Goal: Check status: Check status

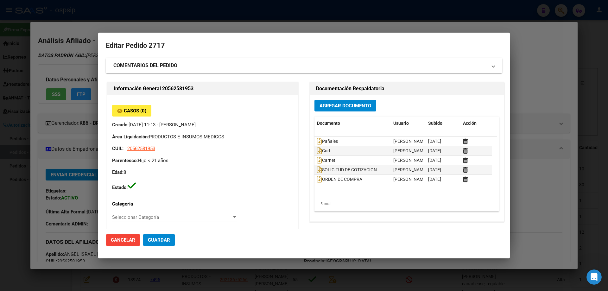
scroll to position [245, 0]
click at [537, 47] on div at bounding box center [304, 145] width 608 height 291
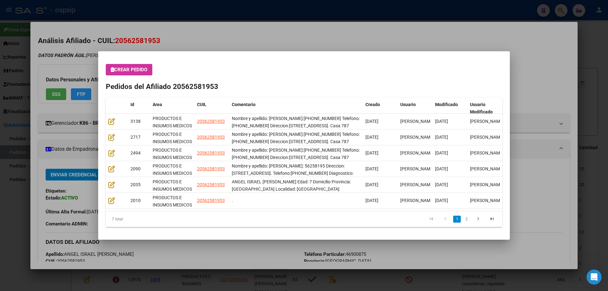
drag, startPoint x: 534, startPoint y: 47, endPoint x: 462, endPoint y: 53, distance: 73.1
click at [533, 47] on div at bounding box center [304, 145] width 608 height 291
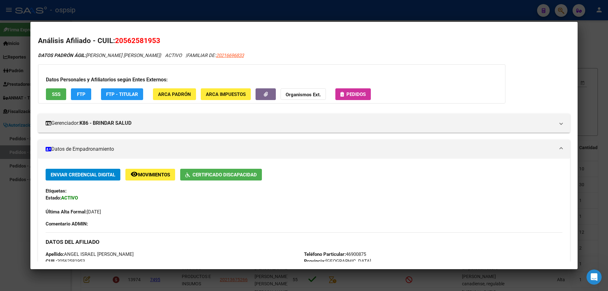
click at [563, 13] on div at bounding box center [304, 145] width 608 height 291
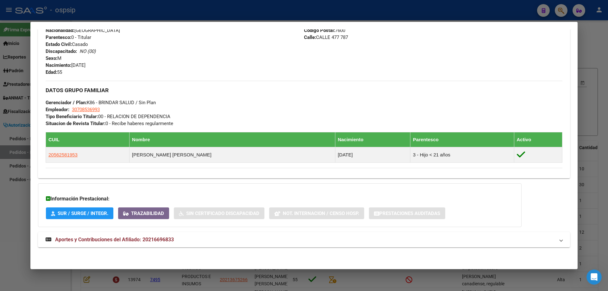
click at [557, 5] on div at bounding box center [304, 145] width 608 height 291
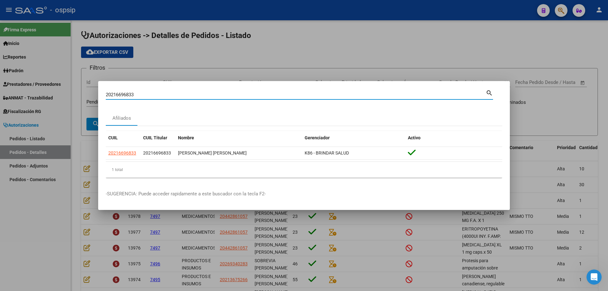
click at [228, 96] on input "20216696833" at bounding box center [296, 95] width 380 height 6
type input "27968605"
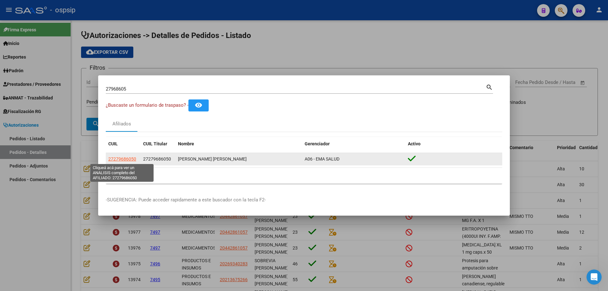
click at [135, 158] on span "27279686050" at bounding box center [122, 158] width 28 height 5
type textarea "27279686050"
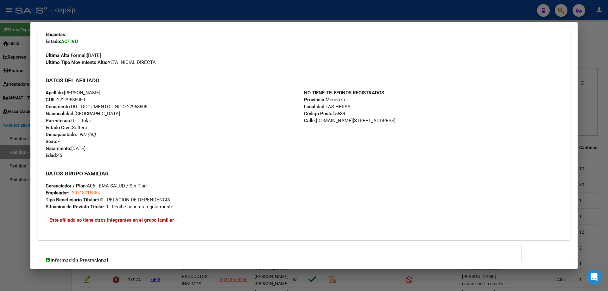
scroll to position [158, 0]
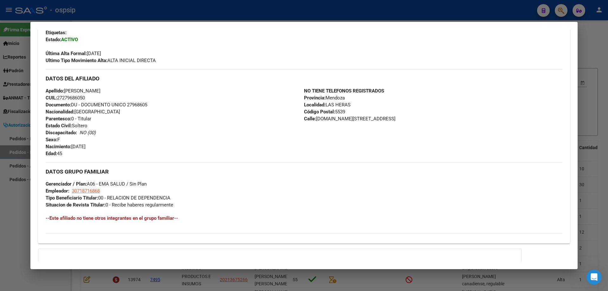
drag, startPoint x: 46, startPoint y: 78, endPoint x: 84, endPoint y: 159, distance: 89.9
click at [84, 159] on div "Enviar Credencial Digital remove_[MEDICAL_DATA] Movimientos Sin Certificado Dis…" at bounding box center [304, 121] width 517 height 223
copy div "DATOS DEL AFILIADO Apellido: [PERSON_NAME] CUIL: 27279686050 Documento: DU - DO…"
